Goal: Information Seeking & Learning: Learn about a topic

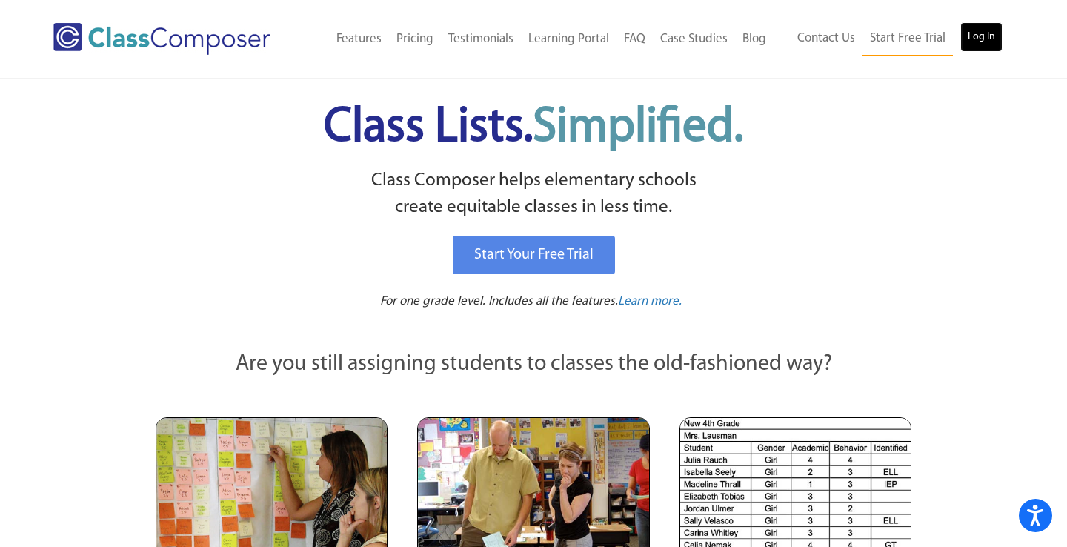
click at [983, 36] on link "Log In" at bounding box center [981, 37] width 42 height 30
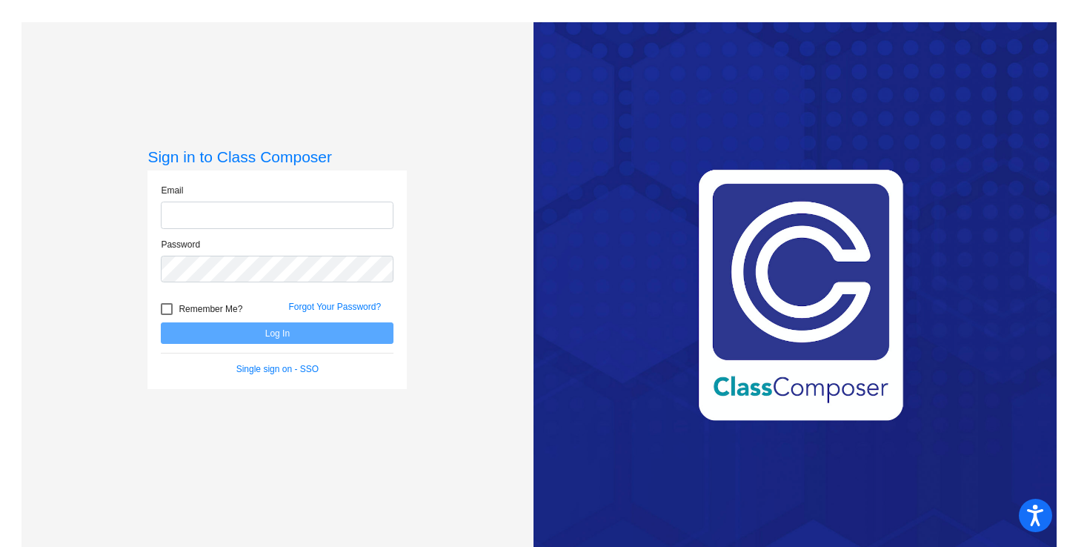
type input "[EMAIL_ADDRESS][DOMAIN_NAME]"
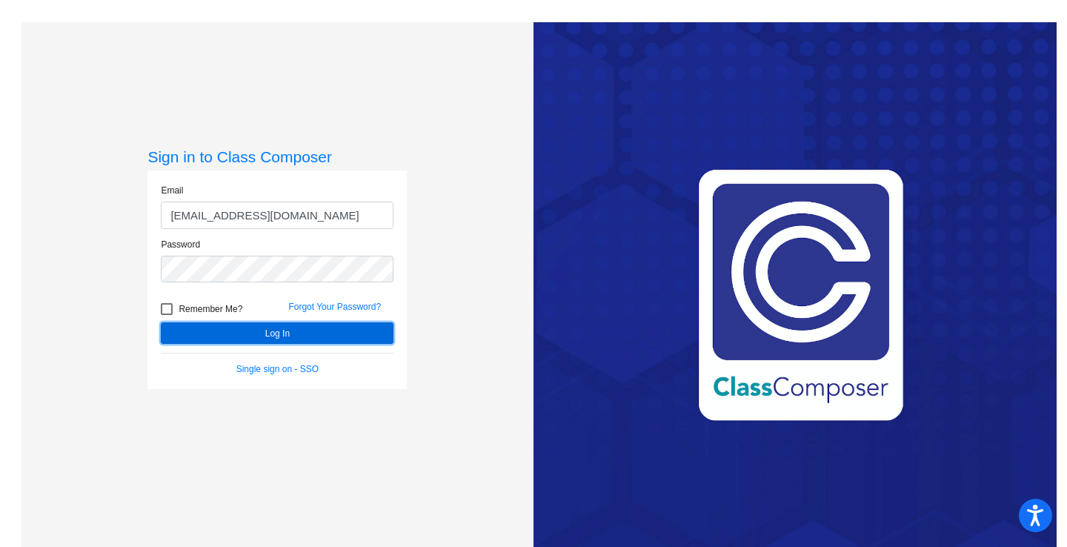
click at [272, 323] on button "Log In" at bounding box center [277, 332] width 233 height 21
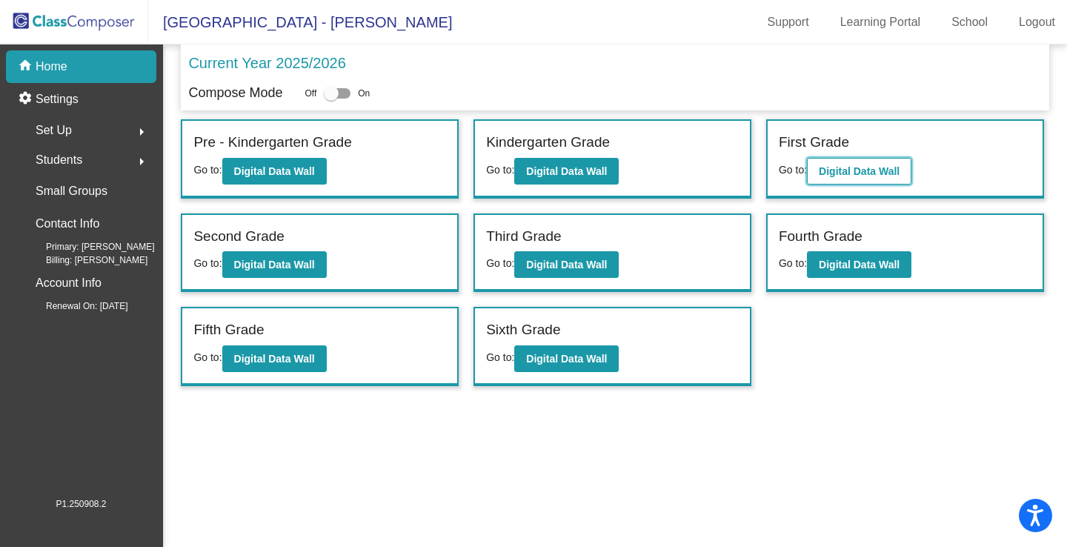
click at [877, 166] on b "Digital Data Wall" at bounding box center [858, 171] width 81 height 12
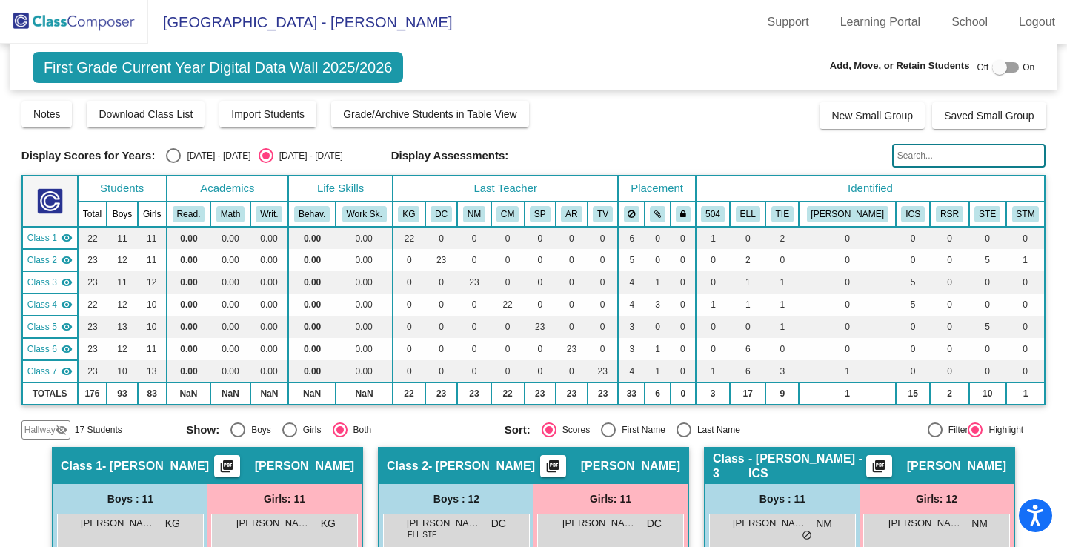
click at [687, 133] on div "Display Scores for Years: 2024 - 2025 2025 - 2026 Grade/Archive Students in Tab…" at bounding box center [533, 269] width 1024 height 340
click at [178, 154] on div "Select an option" at bounding box center [173, 155] width 15 height 15
click at [173, 163] on input "2024 - 2025" at bounding box center [173, 163] width 1 height 1
radio input "true"
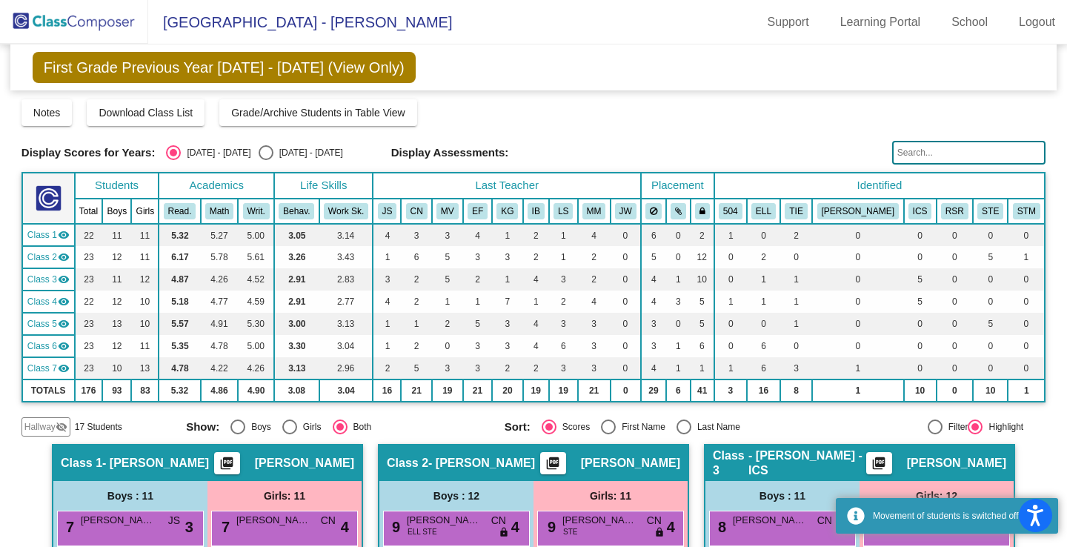
click at [644, 133] on div "Display Scores for Years: 2024 - 2025 2025 - 2026 Grade/Archive Students in Tab…" at bounding box center [533, 267] width 1024 height 337
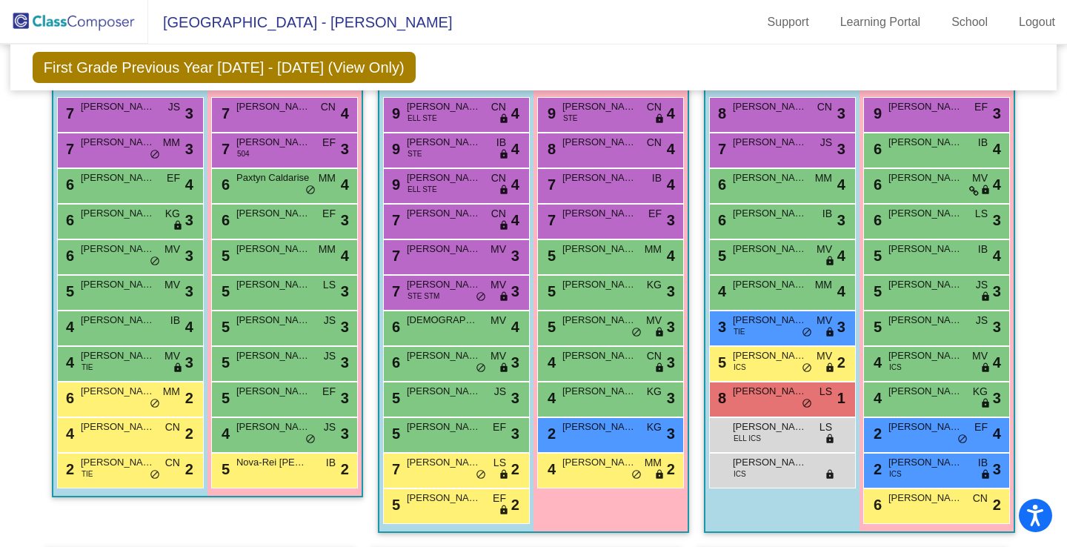
scroll to position [415, 0]
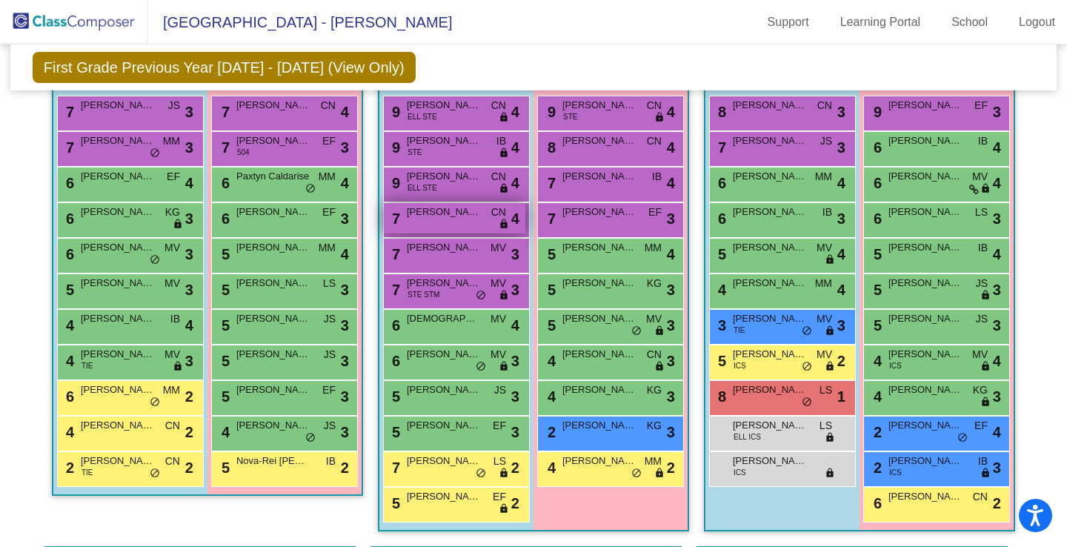
click at [473, 230] on div "7 Owen Cummins CN lock do_not_disturb_alt 4" at bounding box center [454, 218] width 141 height 30
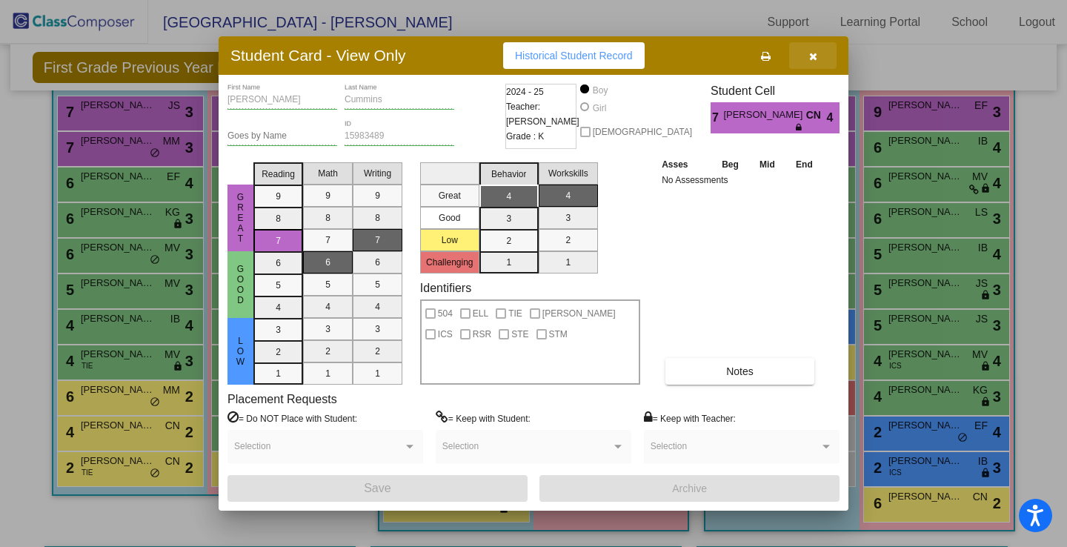
click at [821, 50] on button "button" at bounding box center [812, 55] width 47 height 27
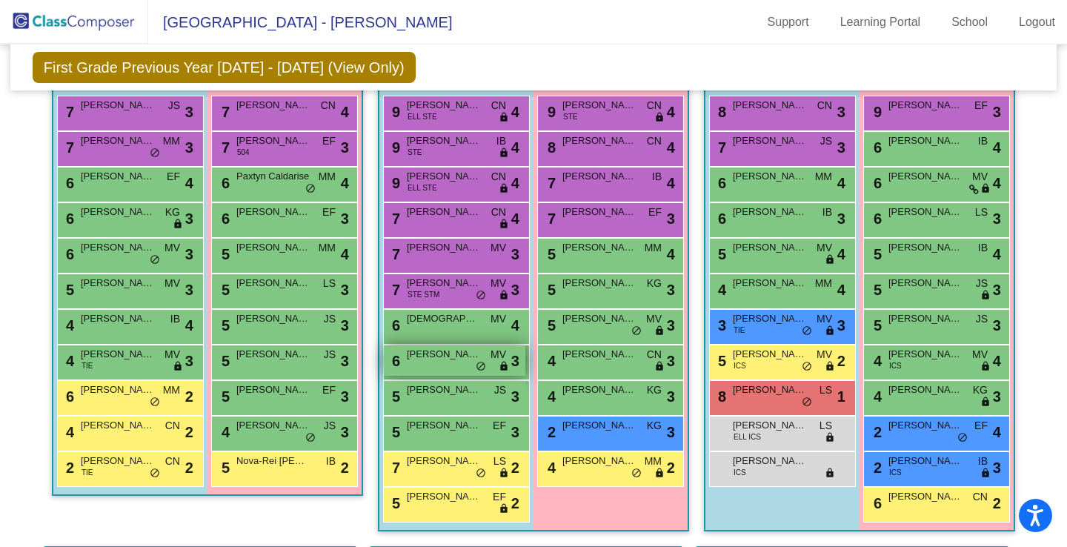
click at [426, 373] on div "6 Jacob Chandler MV lock do_not_disturb_alt 3" at bounding box center [454, 360] width 141 height 30
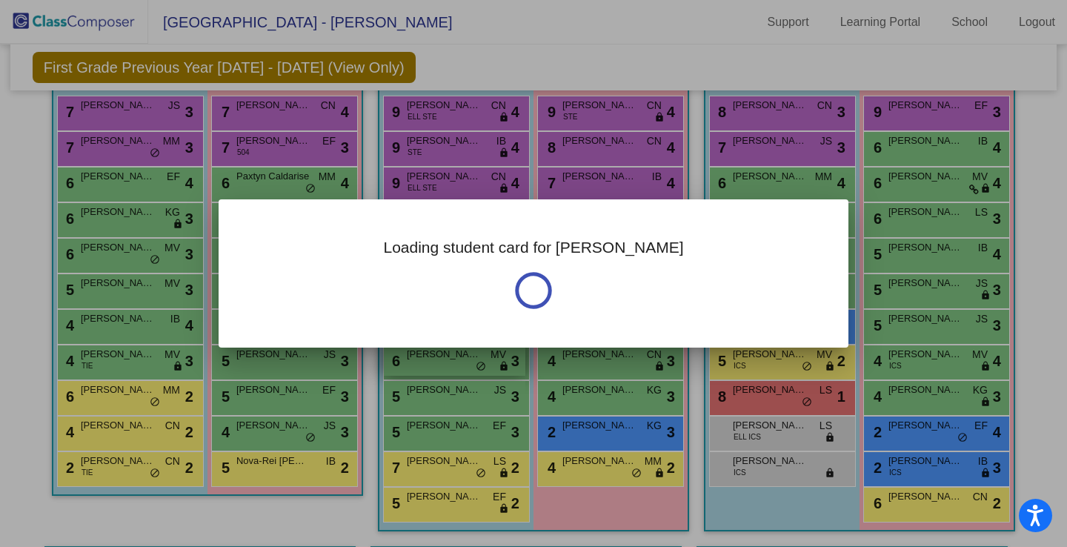
click at [426, 373] on div at bounding box center [533, 273] width 1067 height 547
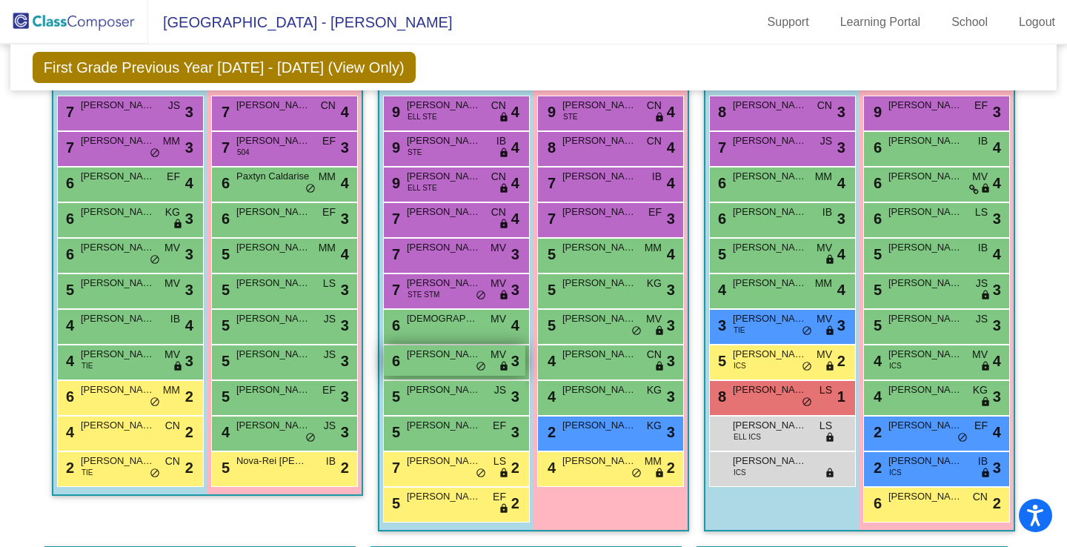
click at [434, 367] on div "6 Jacob Chandler MV lock do_not_disturb_alt 3" at bounding box center [454, 360] width 141 height 30
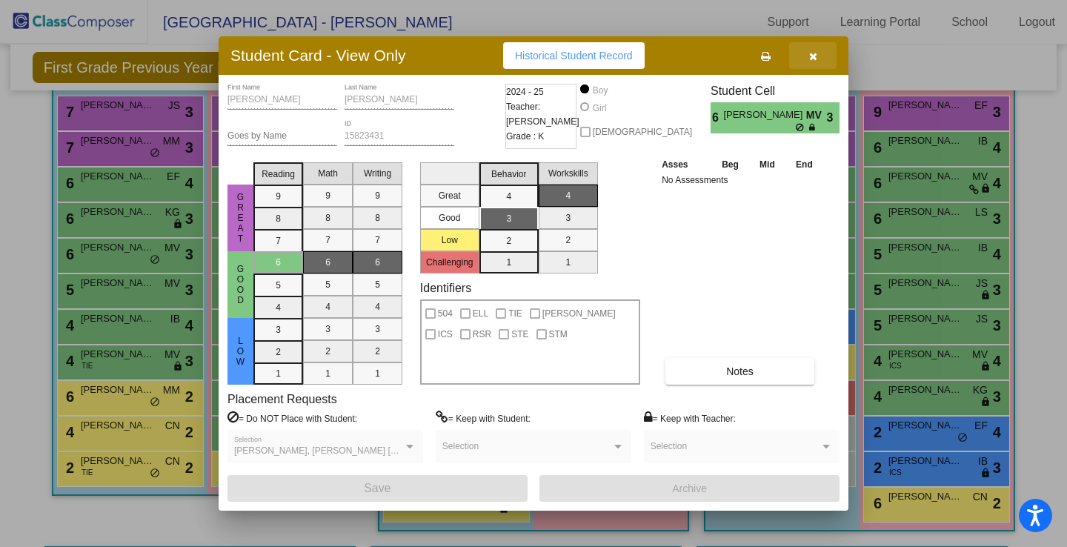
click at [818, 63] on button "button" at bounding box center [812, 55] width 47 height 27
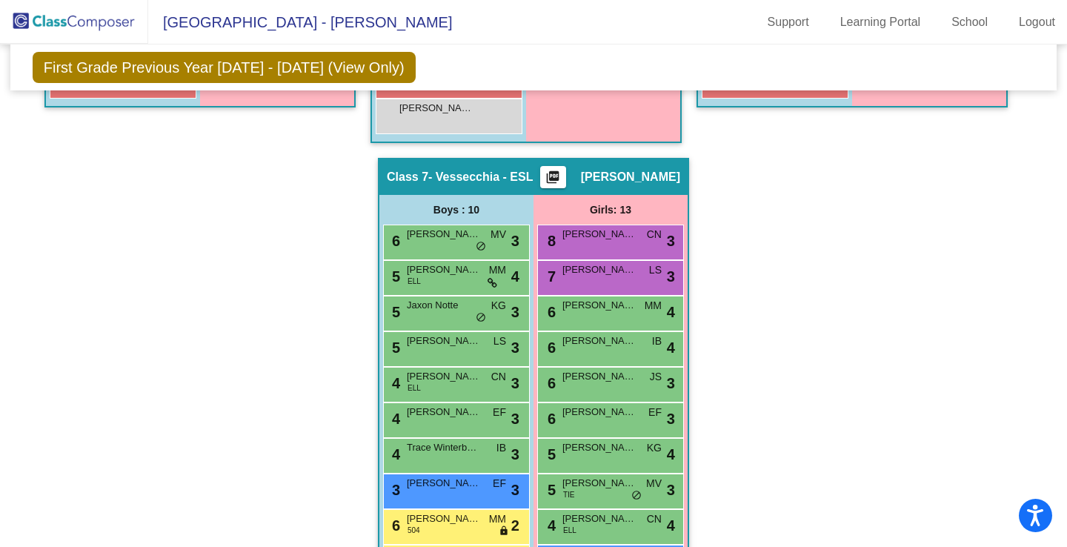
scroll to position [1129, 0]
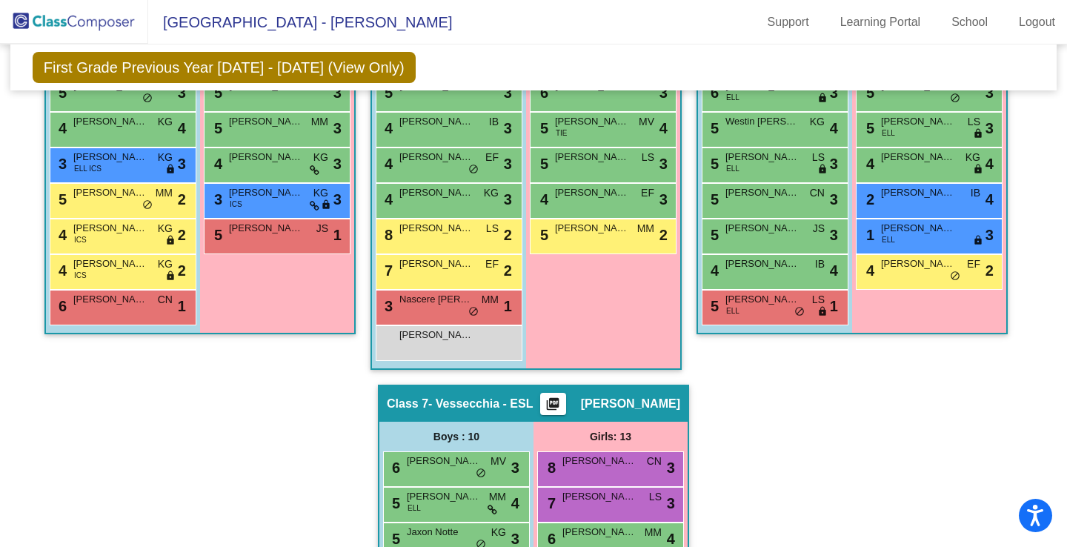
drag, startPoint x: 1058, startPoint y: 408, endPoint x: 1056, endPoint y: 383, distance: 25.3
click at [1056, 383] on mat-sidenav-content "First Grade Previous Year 2024 - 2025 (View Only) Add, Move, or Retain Students…" at bounding box center [533, 295] width 1067 height 502
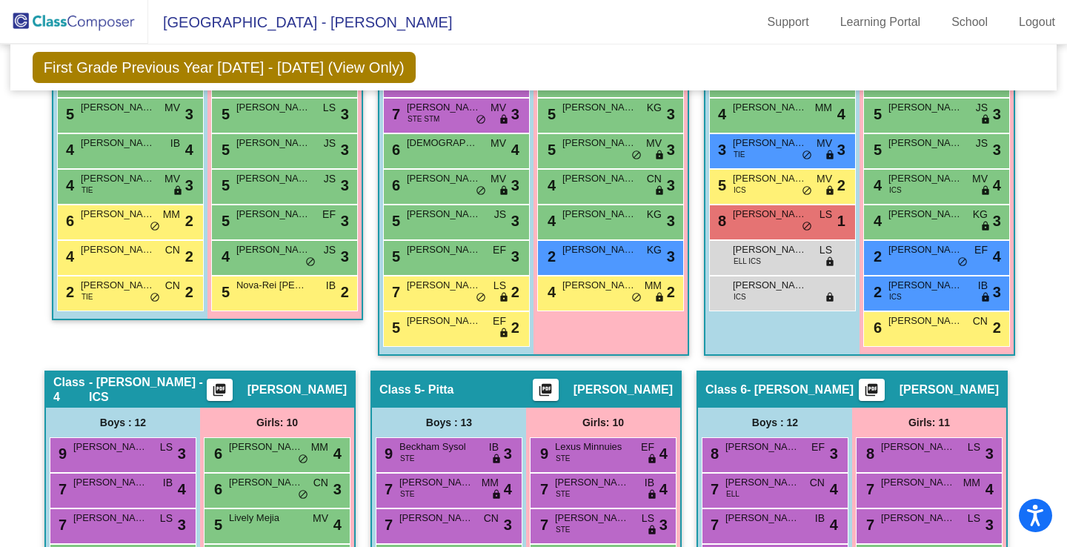
scroll to position [393, 0]
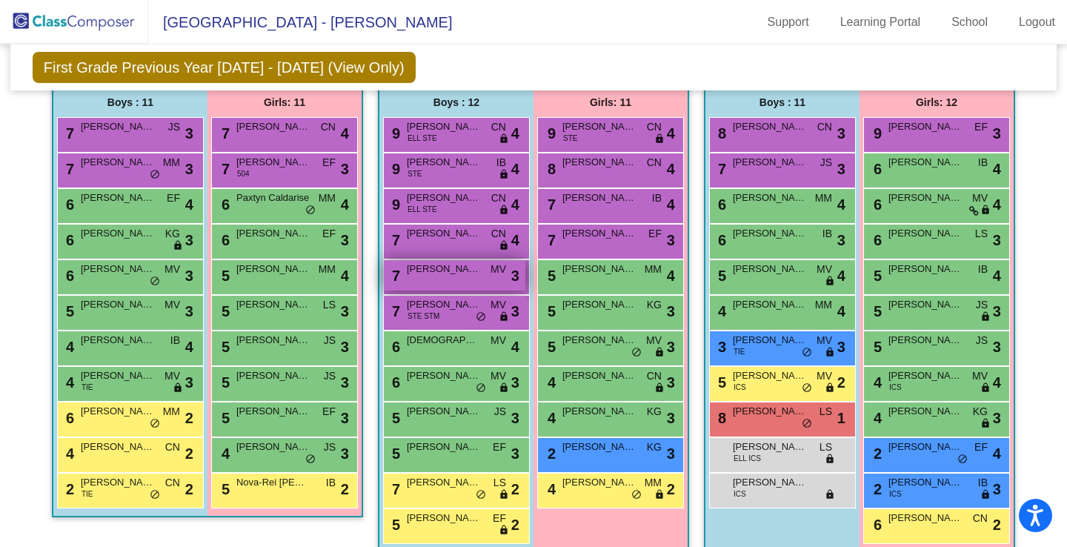
click at [468, 282] on div "7 Carson McNab MV lock do_not_disturb_alt 3" at bounding box center [454, 275] width 141 height 30
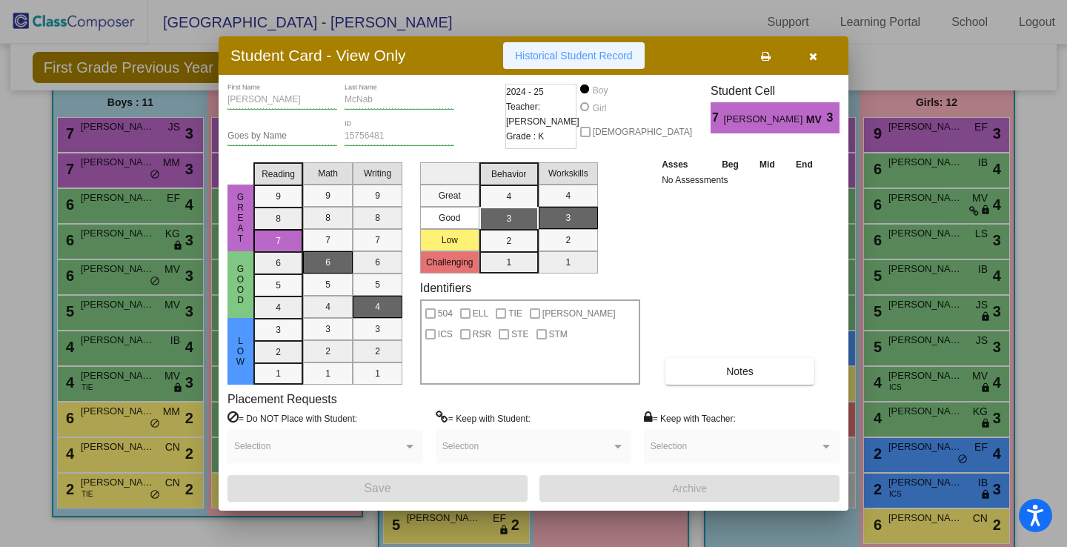
click at [584, 53] on span "Historical Student Record" at bounding box center [574, 56] width 118 height 12
click at [813, 58] on icon "button" at bounding box center [813, 56] width 8 height 10
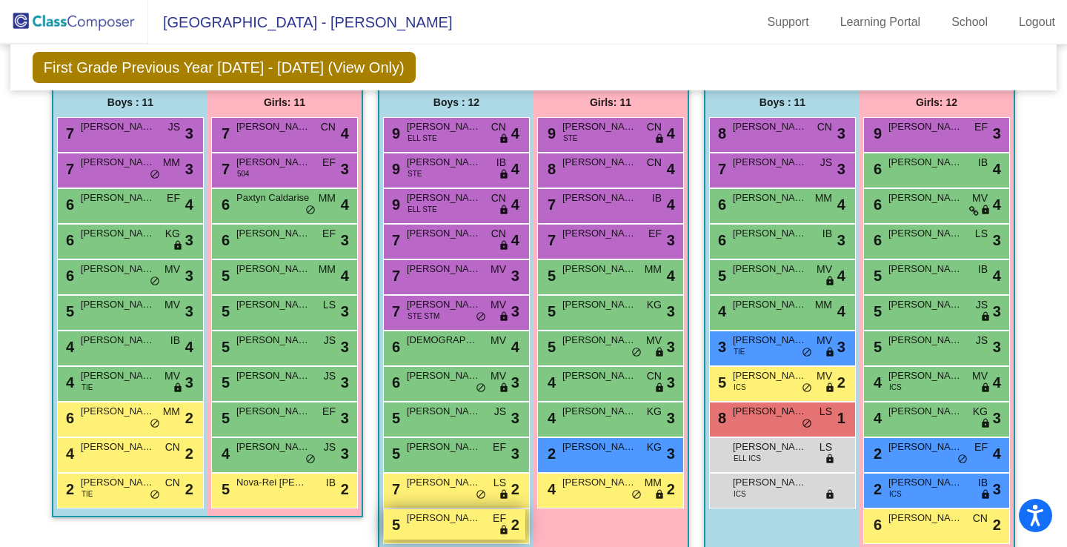
click at [447, 526] on div "5 Colton Pritsch EF lock do_not_disturb_alt 2" at bounding box center [454, 524] width 141 height 30
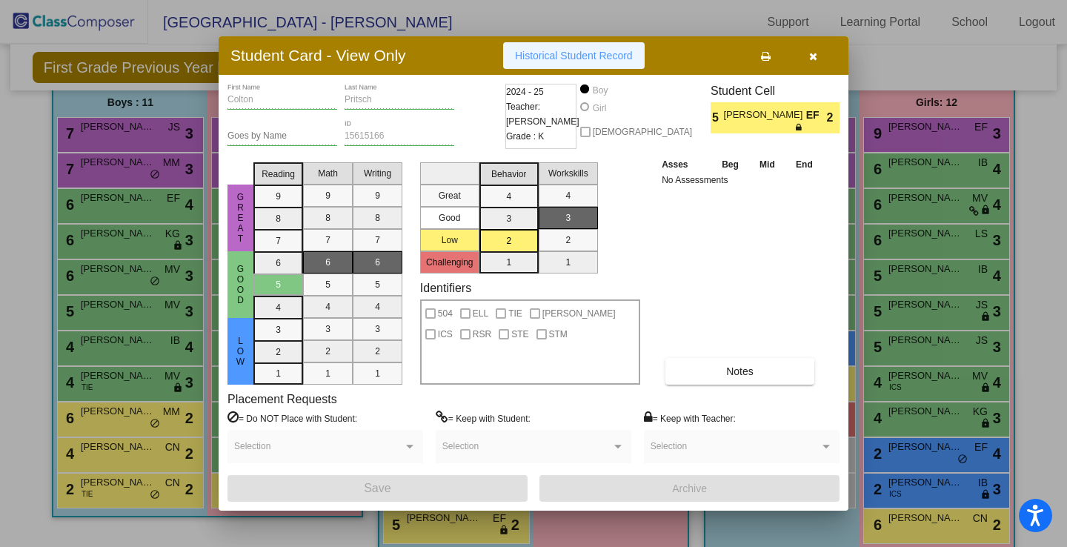
click at [593, 58] on span "Historical Student Record" at bounding box center [574, 56] width 118 height 12
click at [813, 56] on icon "button" at bounding box center [813, 56] width 8 height 10
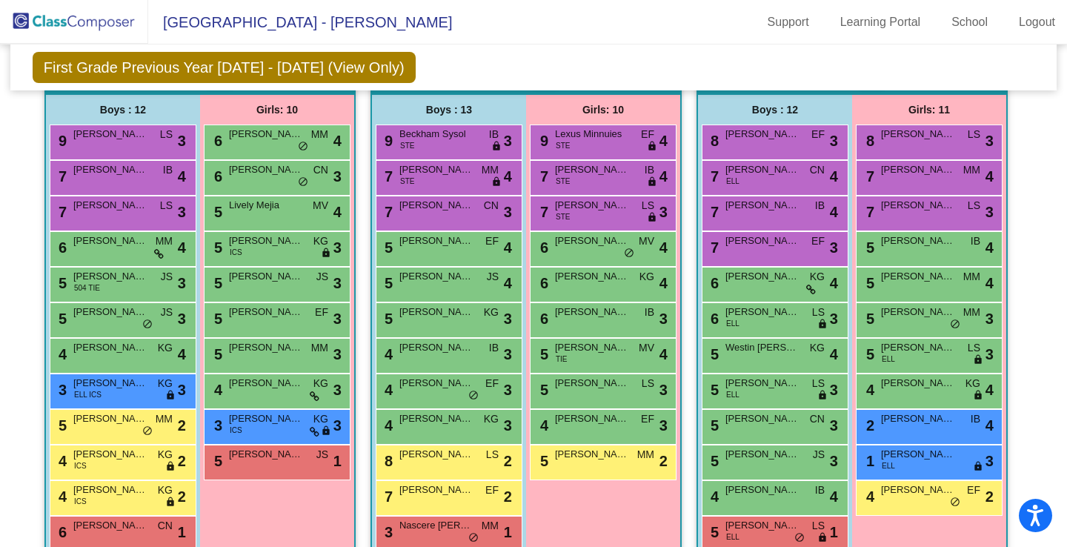
scroll to position [915, 0]
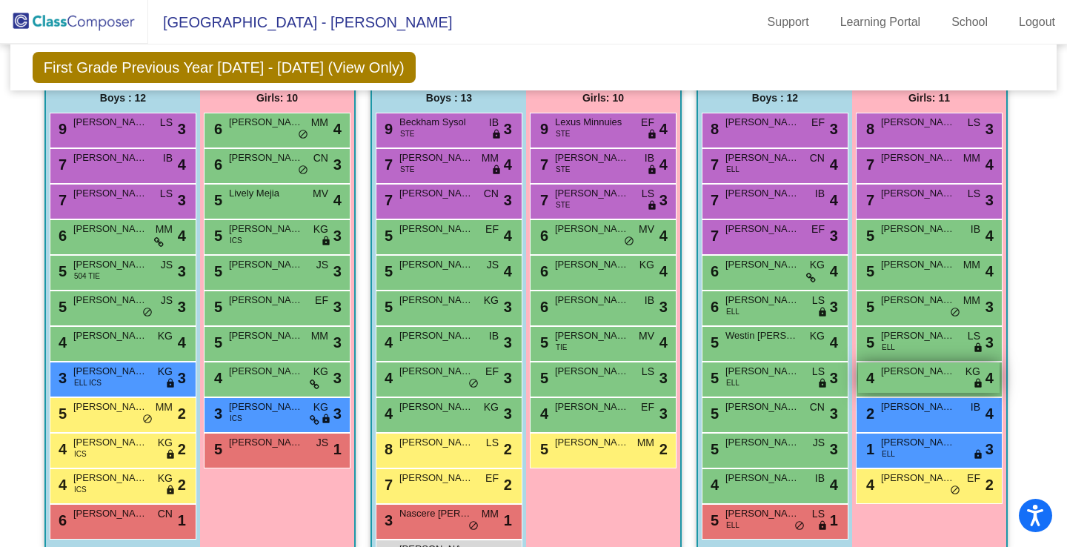
click at [912, 380] on div "4 Olivia Eisenman KG lock do_not_disturb_alt 4" at bounding box center [928, 377] width 141 height 30
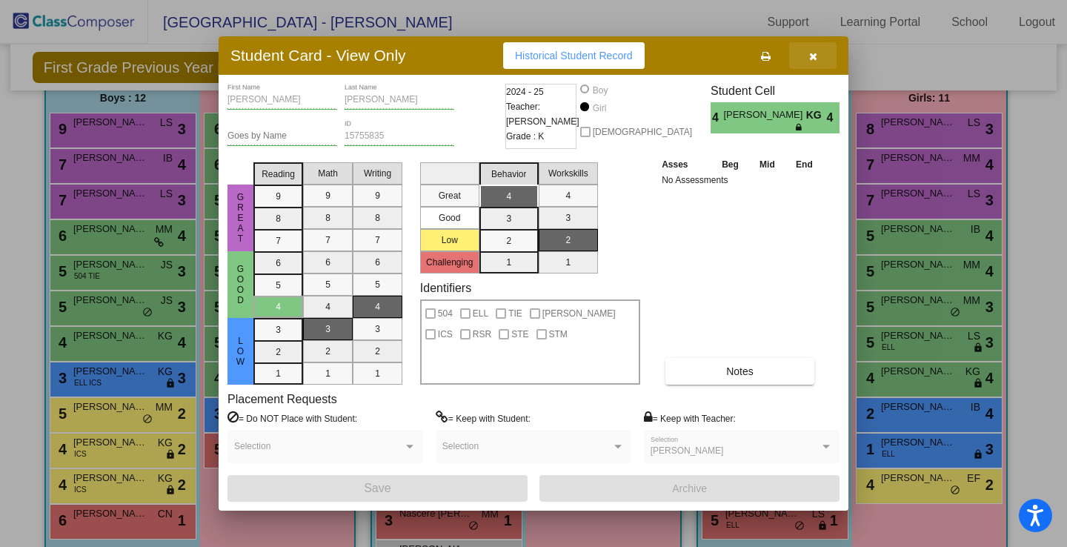
click at [814, 59] on icon "button" at bounding box center [813, 56] width 8 height 10
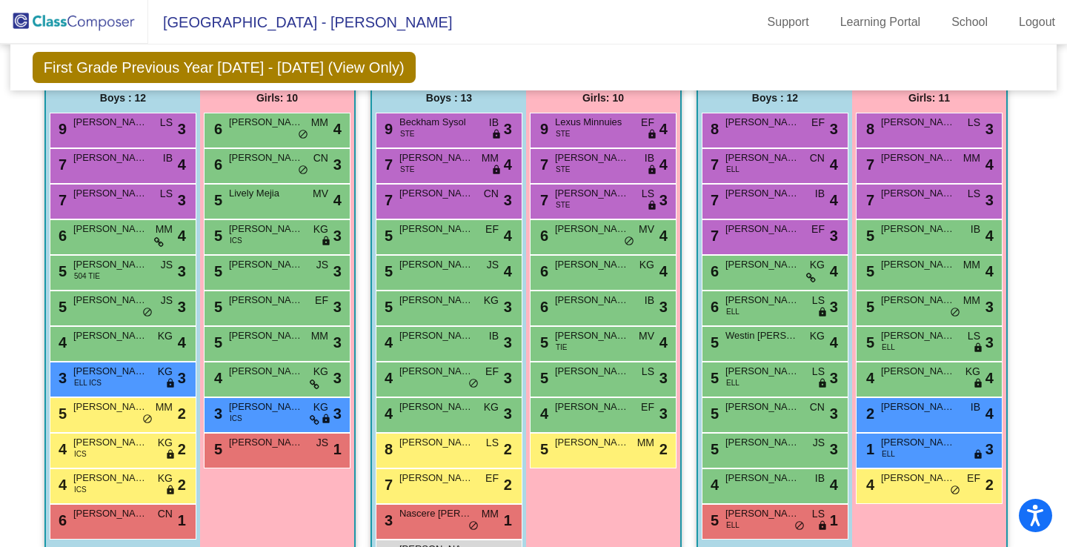
scroll to position [324, 0]
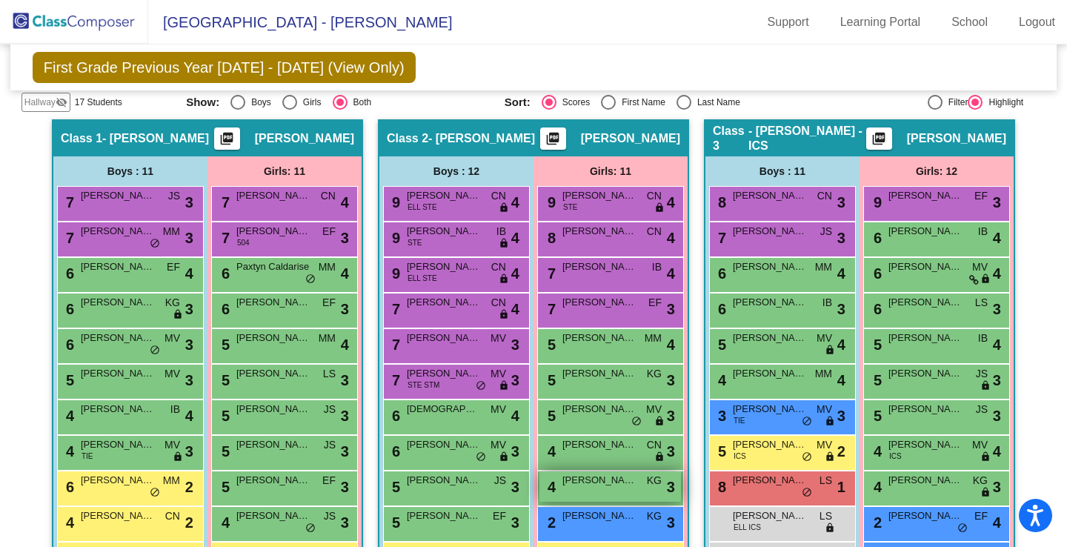
click at [617, 483] on span "Marin Roosevelt" at bounding box center [599, 480] width 74 height 15
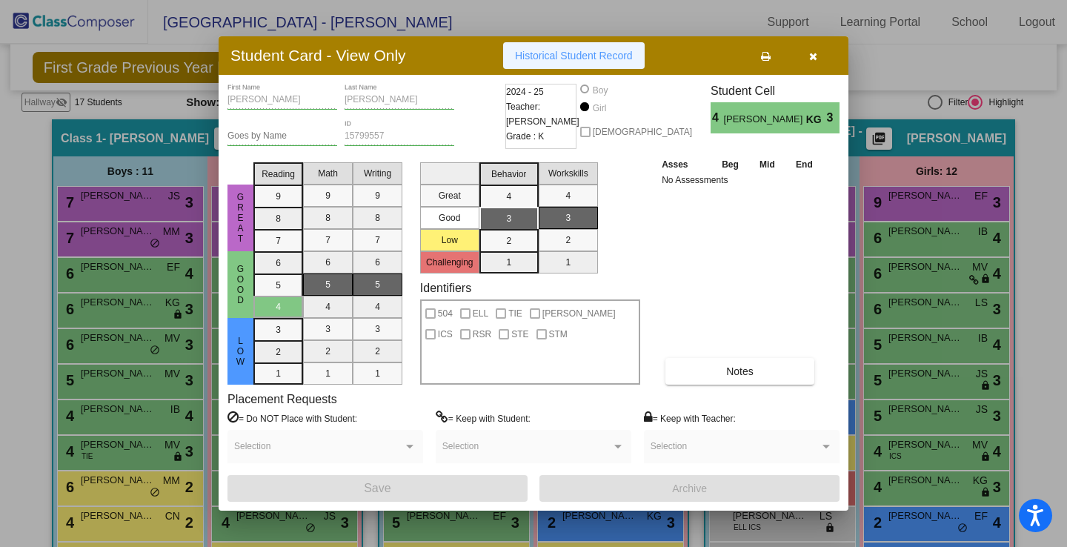
click at [619, 58] on span "Historical Student Record" at bounding box center [574, 56] width 118 height 12
click at [813, 56] on icon "button" at bounding box center [813, 56] width 8 height 10
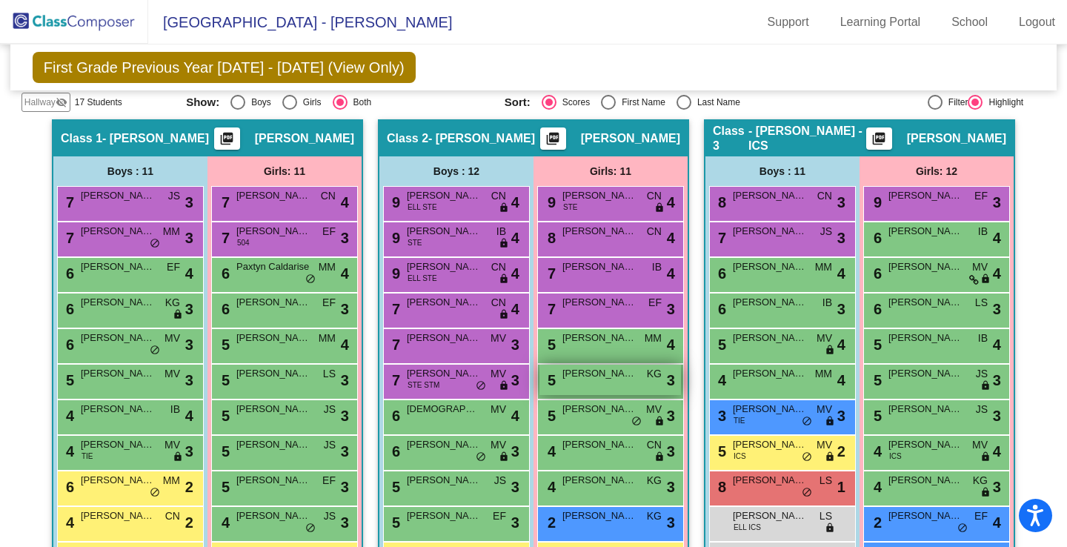
click at [590, 387] on div "5 Finley Jameson KG lock do_not_disturb_alt 3" at bounding box center [609, 379] width 141 height 30
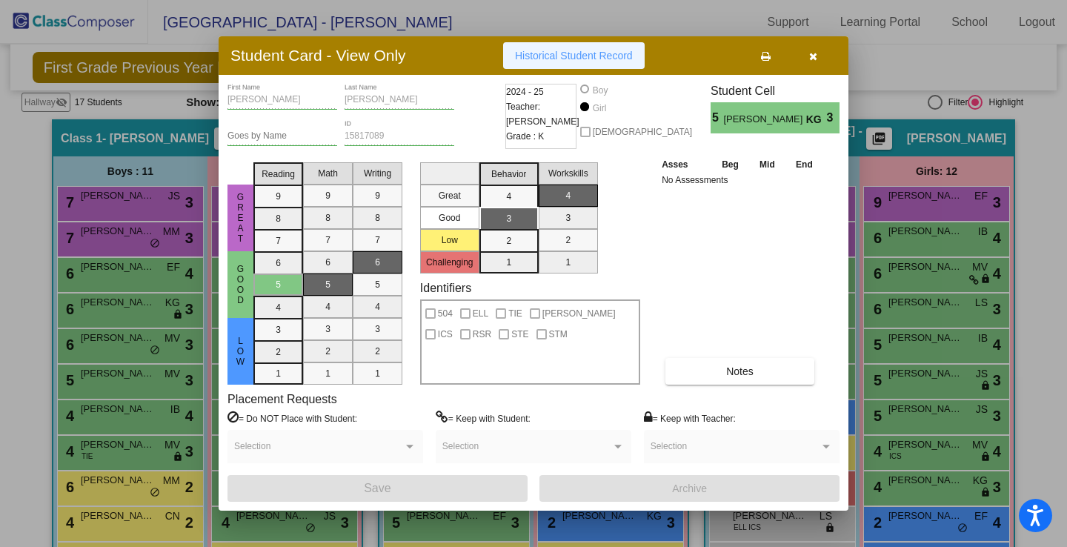
click at [544, 57] on span "Historical Student Record" at bounding box center [574, 56] width 118 height 12
click at [815, 54] on icon "button" at bounding box center [813, 56] width 8 height 10
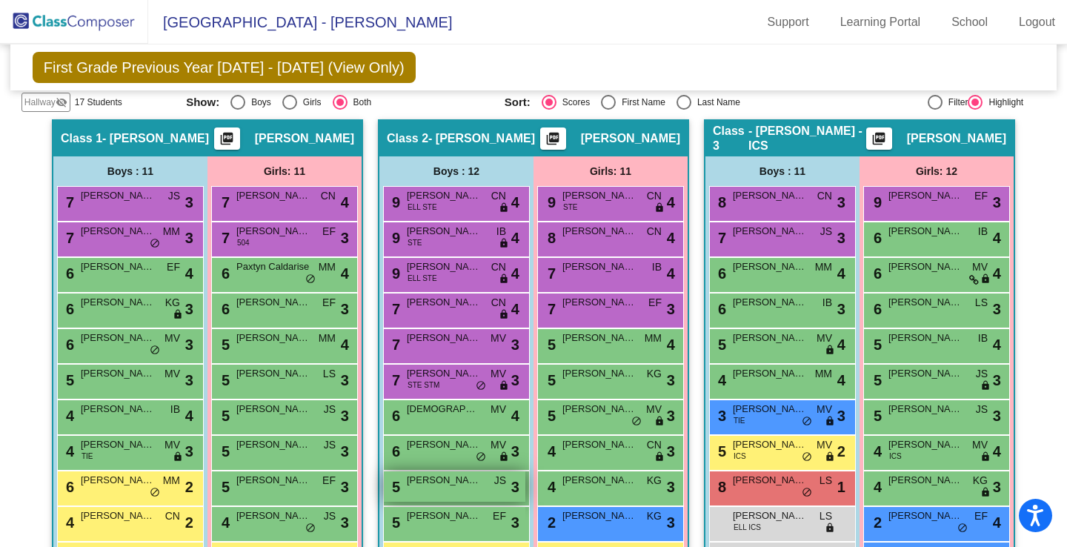
click at [451, 486] on span "Guiseppe Bilotta" at bounding box center [444, 480] width 74 height 15
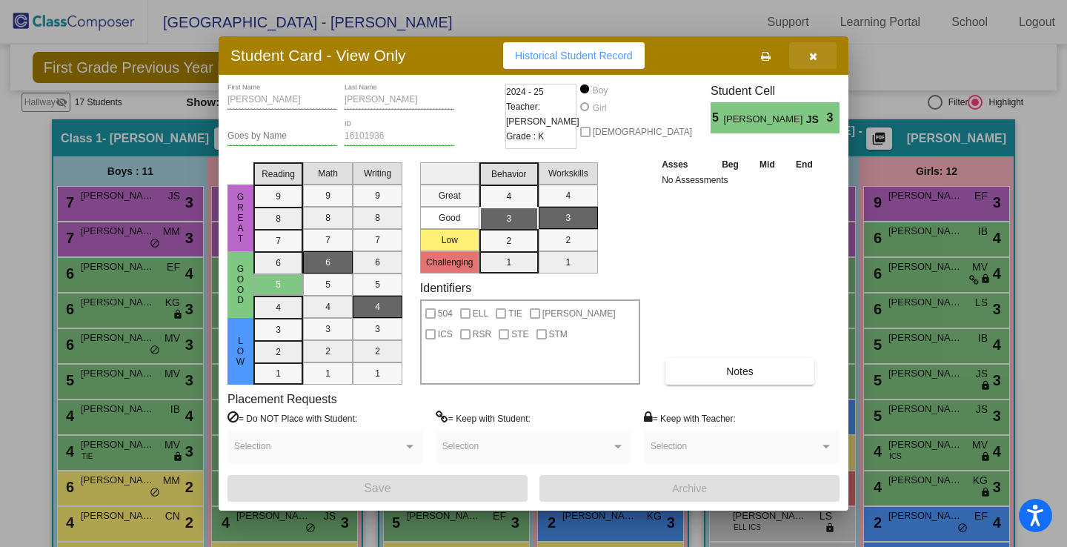
click at [810, 51] on icon "button" at bounding box center [813, 56] width 8 height 10
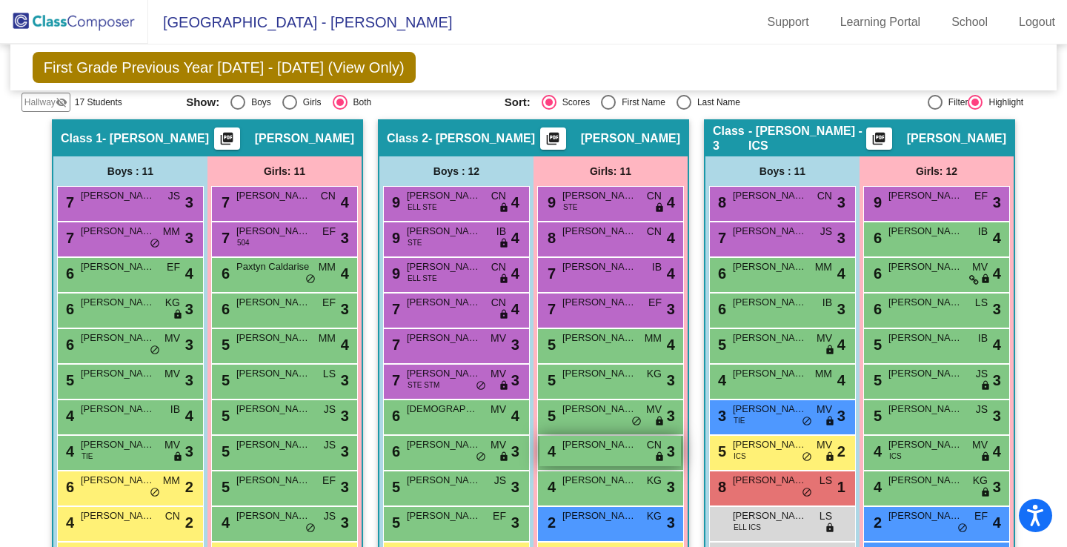
click at [592, 445] on span "Ella Trinka" at bounding box center [599, 444] width 74 height 15
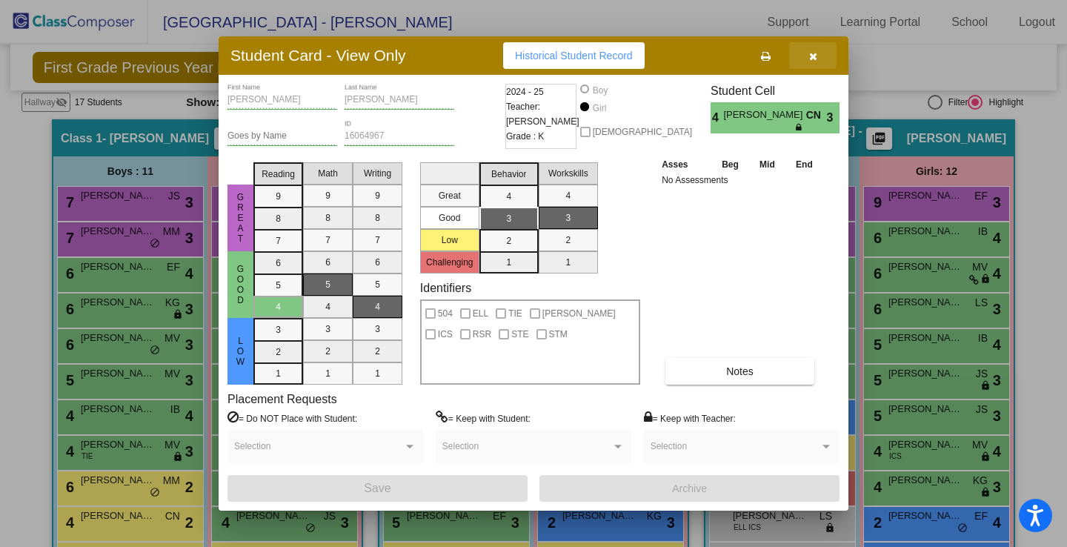
click at [816, 56] on button "button" at bounding box center [812, 55] width 47 height 27
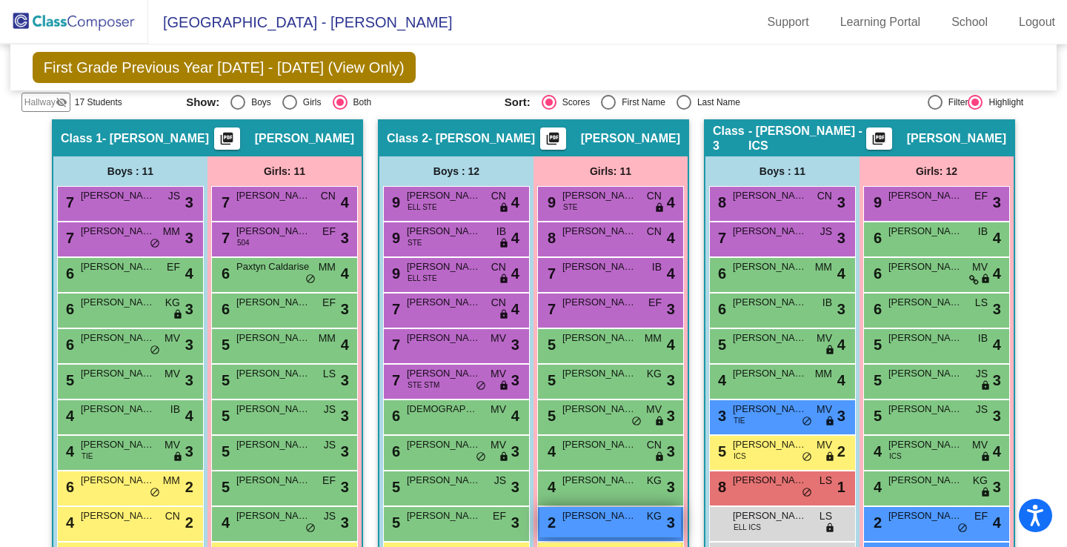
click at [592, 518] on span "Aylin Reyes-Polanco" at bounding box center [599, 515] width 74 height 15
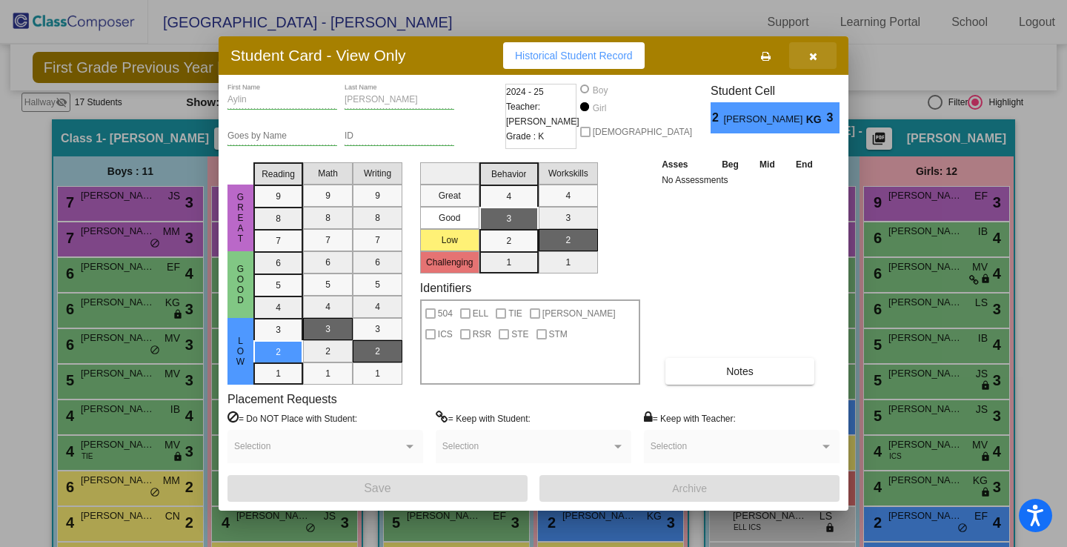
click at [811, 54] on icon "button" at bounding box center [813, 56] width 8 height 10
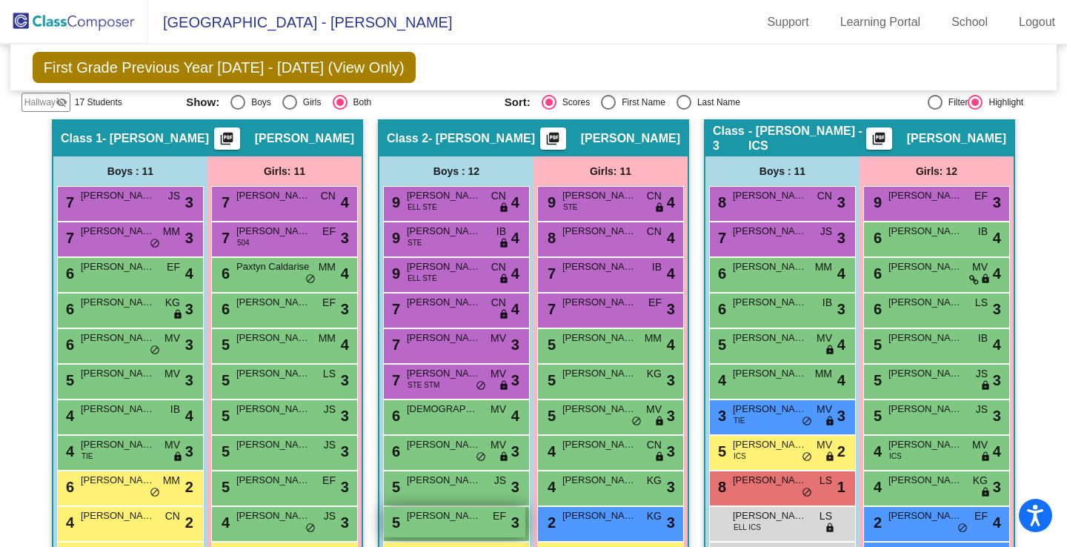
click at [440, 529] on div "5 Lucas Diaz EF lock do_not_disturb_alt 3" at bounding box center [454, 522] width 141 height 30
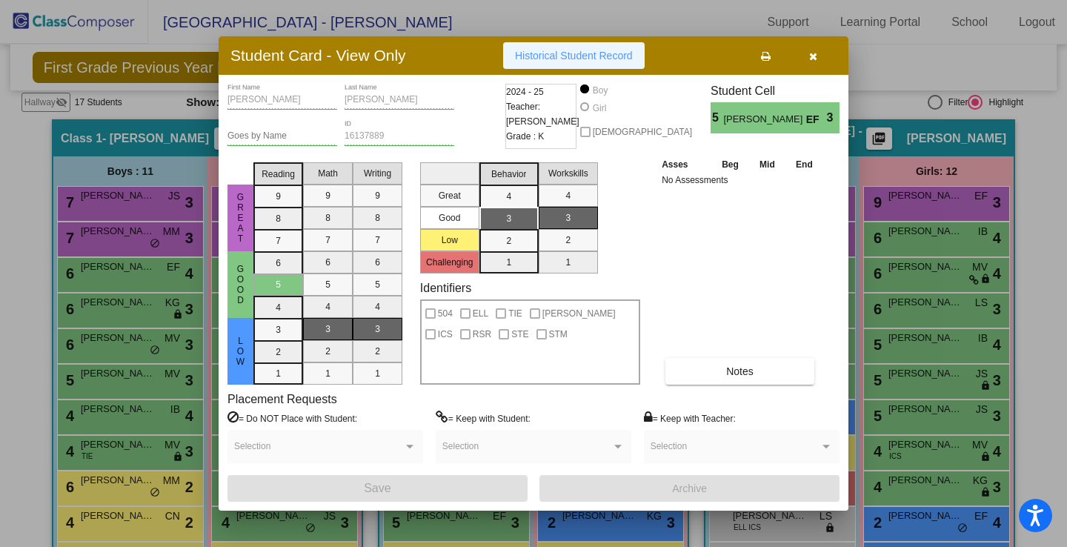
click at [582, 56] on span "Historical Student Record" at bounding box center [574, 56] width 118 height 12
click at [813, 55] on icon "button" at bounding box center [813, 56] width 8 height 10
